Goal: Information Seeking & Learning: Learn about a topic

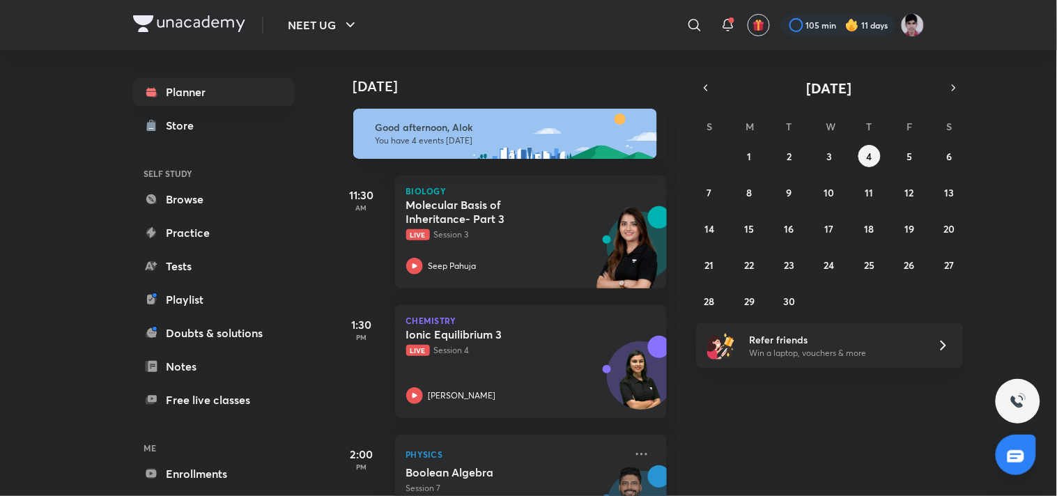
click at [159, 428] on div "Planner Store SELF STUDY Browse Practice Tests Playlist Doubts & solutions Note…" at bounding box center [214, 299] width 162 height 443
click at [472, 382] on div "Ionic Equilibrium 3 Live Session 4 Anushka Choudhary" at bounding box center [515, 365] width 219 height 77
click at [484, 443] on div "Physics Boolean Algebra Live Session 7 Prateek Jain" at bounding box center [531, 491] width 272 height 113
